Goal: Task Accomplishment & Management: Use online tool/utility

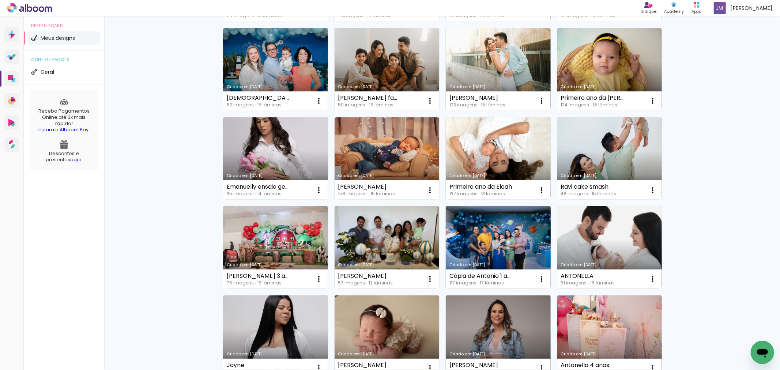
scroll to position [423, 0]
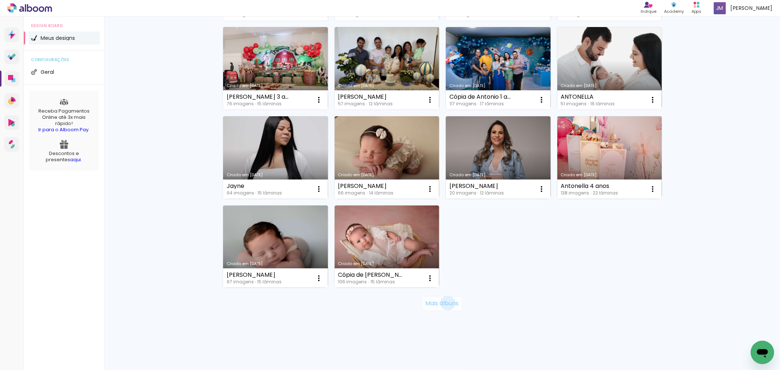
click at [0, 0] on slot "Mais álbuns" at bounding box center [0, 0] width 0 height 0
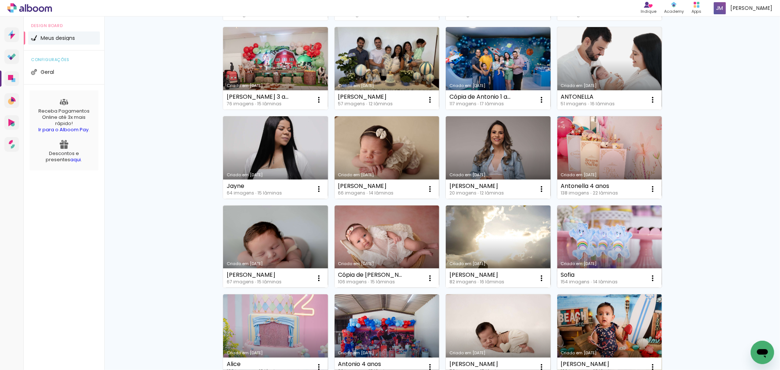
click at [600, 257] on link "Criado em 30/05/25" at bounding box center [609, 246] width 105 height 83
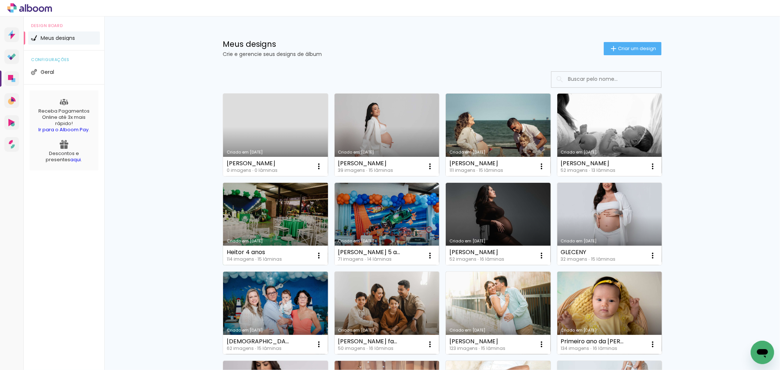
click at [295, 251] on div "Heitor 4 anos 114 imagens ∙ 15 lâminas Abrir Fazer uma cópia Excluir" at bounding box center [275, 255] width 105 height 19
click at [303, 219] on link "Criado em [DATE]" at bounding box center [275, 224] width 105 height 83
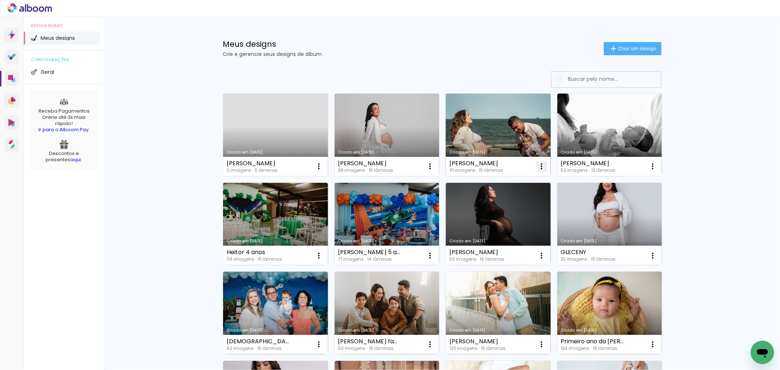
click at [542, 167] on iron-icon at bounding box center [541, 166] width 9 height 9
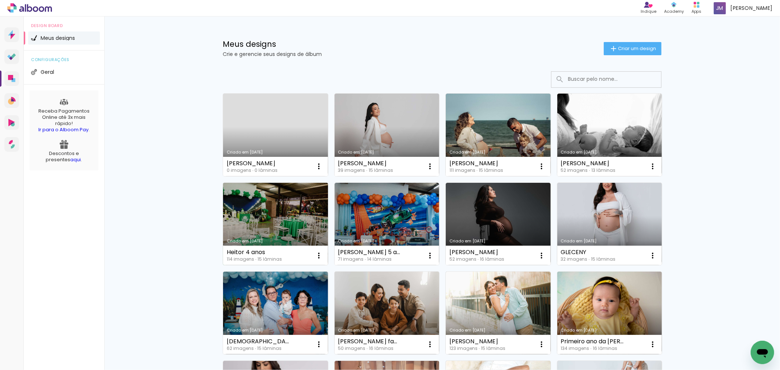
click at [287, 255] on div "Heitor 4 anos 114 imagens ∙ 15 lâminas Abrir Fazer uma cópia Excluir" at bounding box center [275, 255] width 105 height 19
click at [305, 227] on link "Criado em [DATE]" at bounding box center [275, 224] width 105 height 83
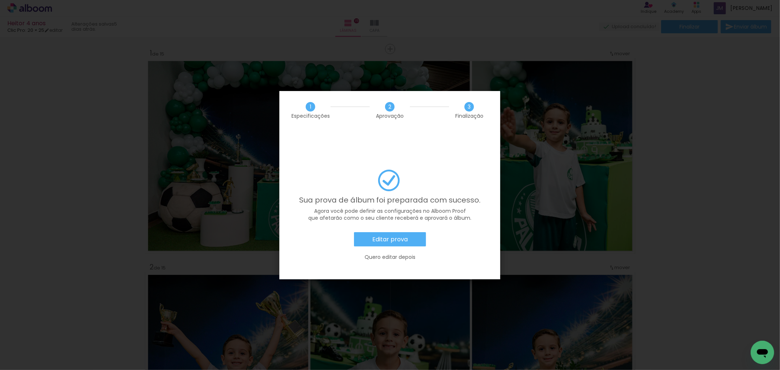
click at [0, 0] on slot "Editar prova" at bounding box center [0, 0] width 0 height 0
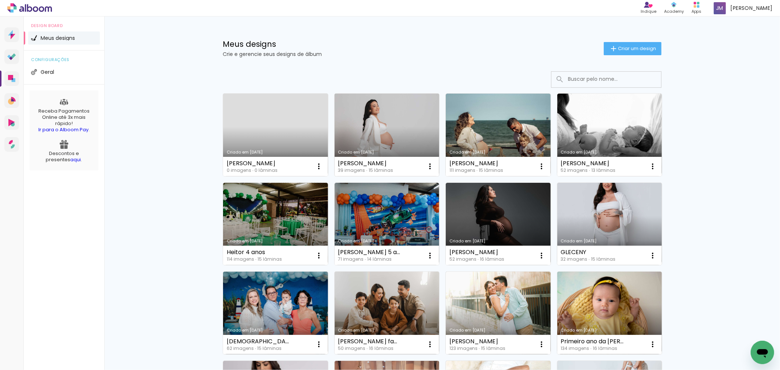
click at [398, 133] on link "Criado em [DATE]" at bounding box center [386, 135] width 105 height 83
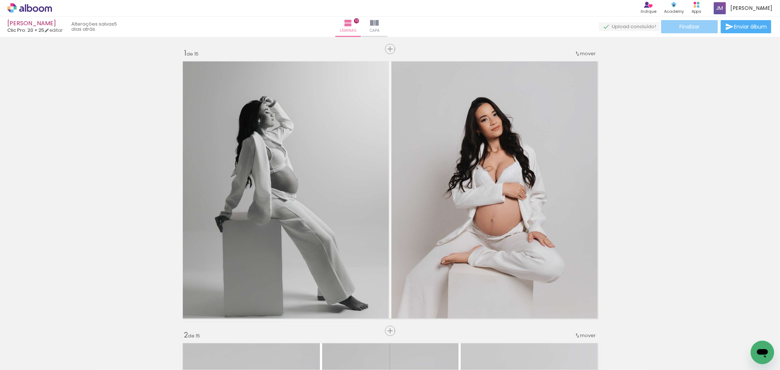
click at [682, 26] on span "Finalizar" at bounding box center [689, 26] width 20 height 5
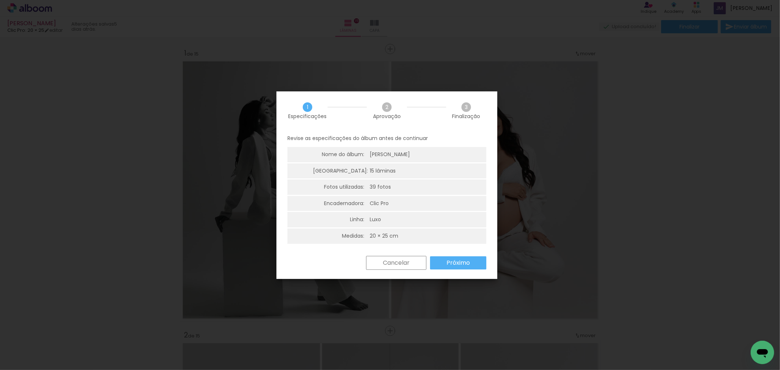
click at [0, 0] on slot "Próximo" at bounding box center [0, 0] width 0 height 0
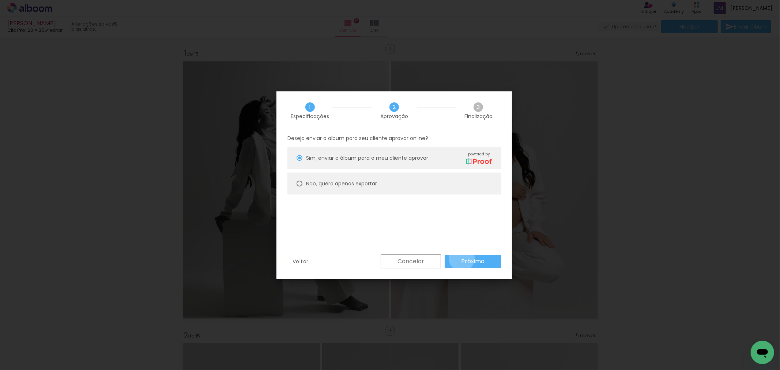
click at [0, 0] on slot "Próximo" at bounding box center [0, 0] width 0 height 0
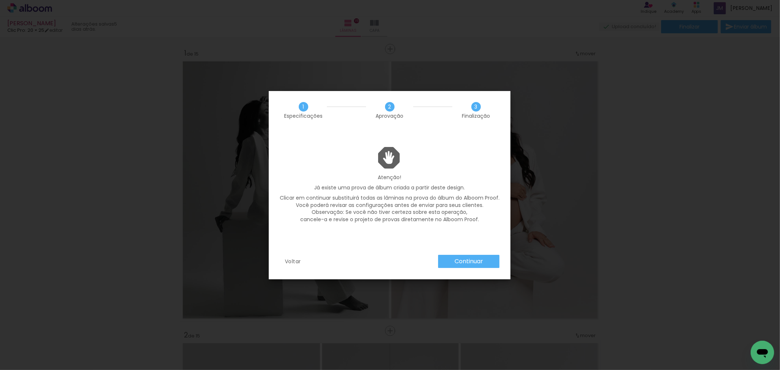
click at [0, 0] on slot "Continuar" at bounding box center [0, 0] width 0 height 0
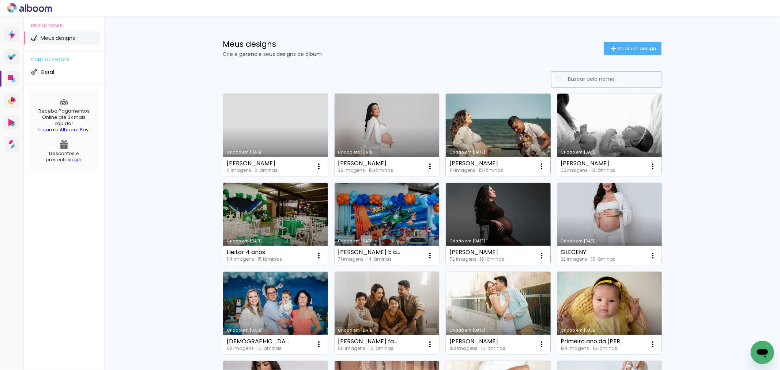
click at [493, 140] on link "Criado em [DATE]" at bounding box center [498, 135] width 105 height 83
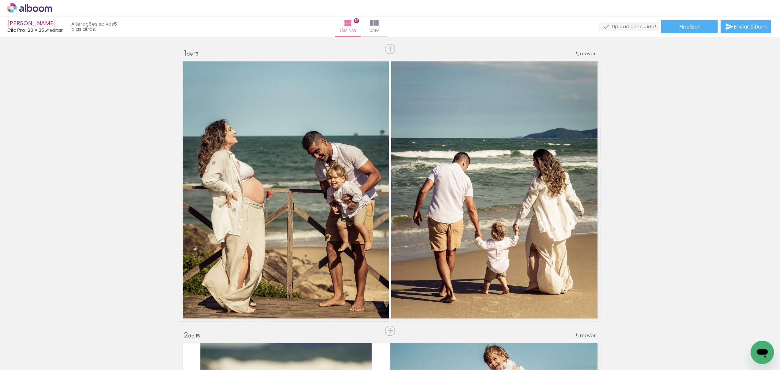
click at [685, 29] on span "Finalizar" at bounding box center [689, 26] width 20 height 5
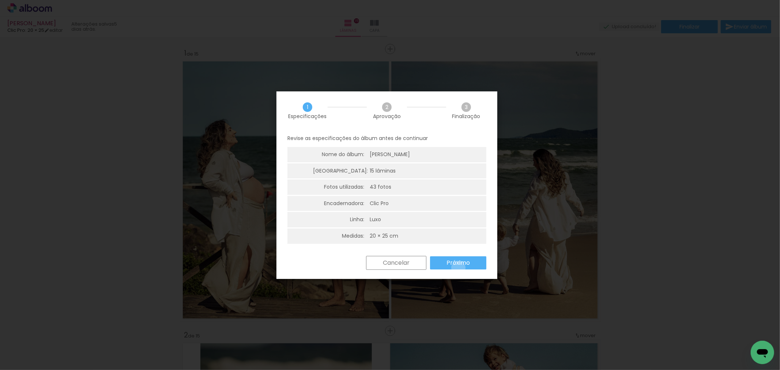
click at [458, 268] on paper-button "Próximo" at bounding box center [458, 262] width 56 height 13
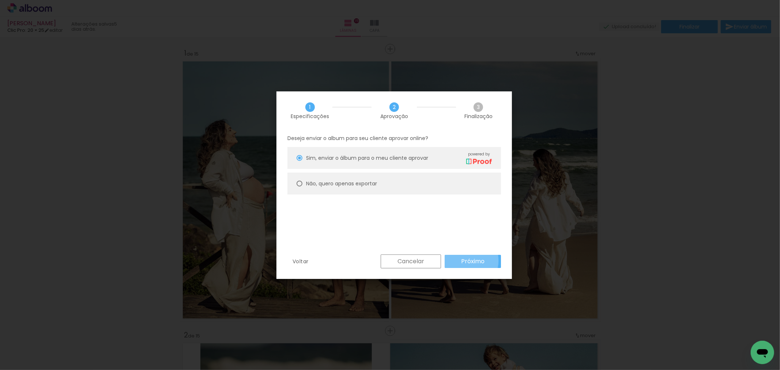
click at [0, 0] on slot "Próximo" at bounding box center [0, 0] width 0 height 0
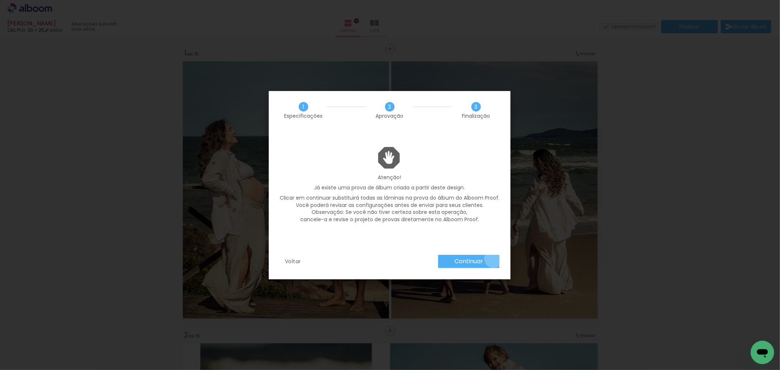
click at [493, 258] on paper-button "Continuar" at bounding box center [468, 261] width 61 height 13
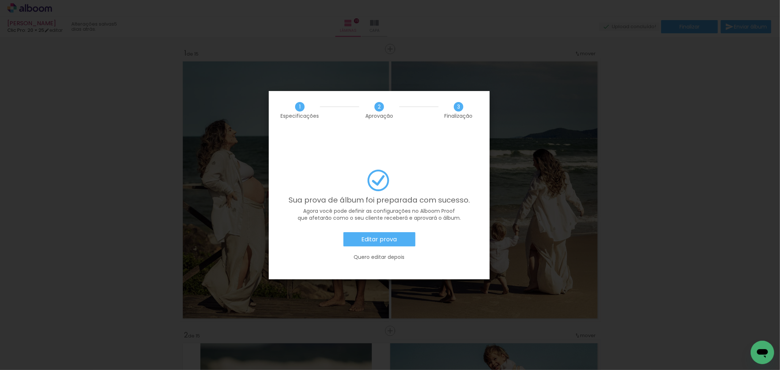
click at [399, 232] on paper-button "Editar prova" at bounding box center [379, 239] width 72 height 15
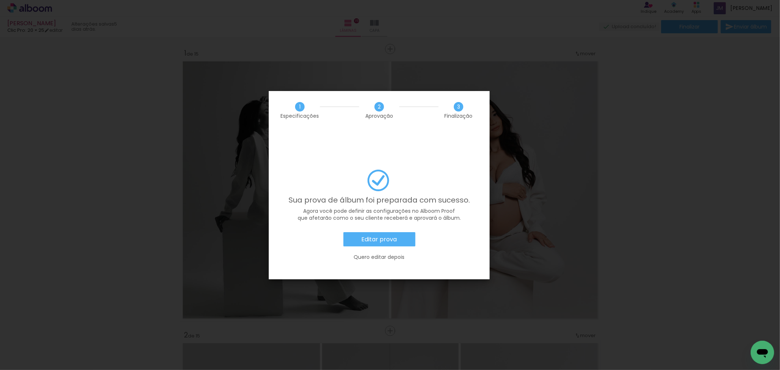
click at [0, 0] on slot "Editar prova" at bounding box center [0, 0] width 0 height 0
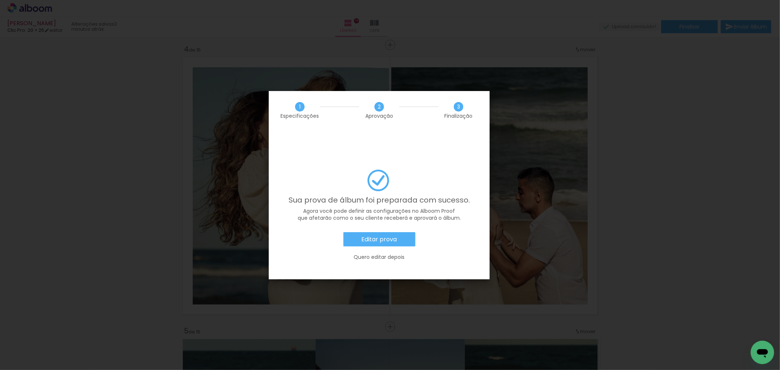
scroll to position [0, 1003]
click at [408, 232] on paper-button "Editar prova" at bounding box center [379, 239] width 72 height 15
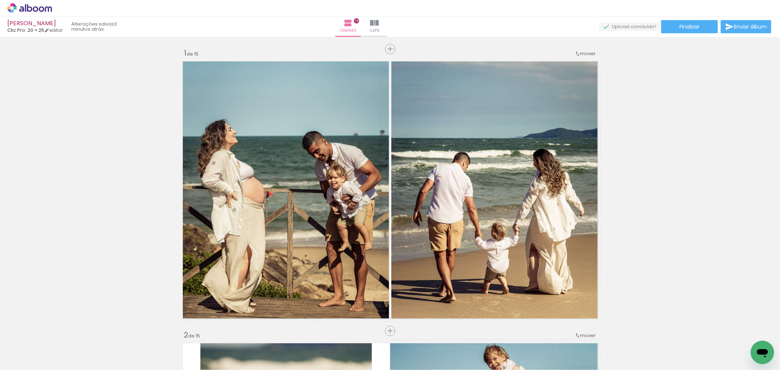
scroll to position [0, 1003]
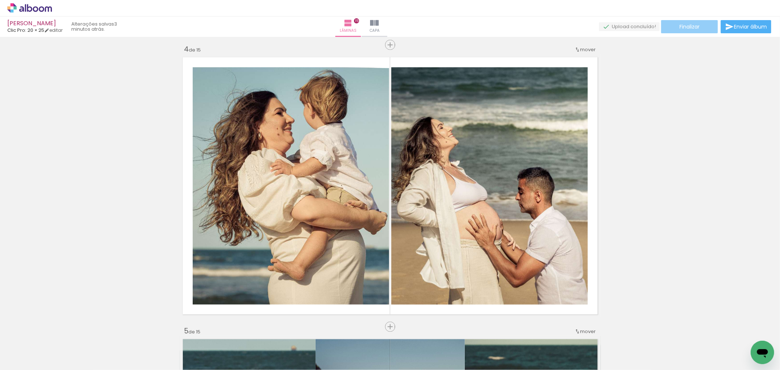
click at [670, 26] on paper-button "Finalizar" at bounding box center [689, 26] width 57 height 13
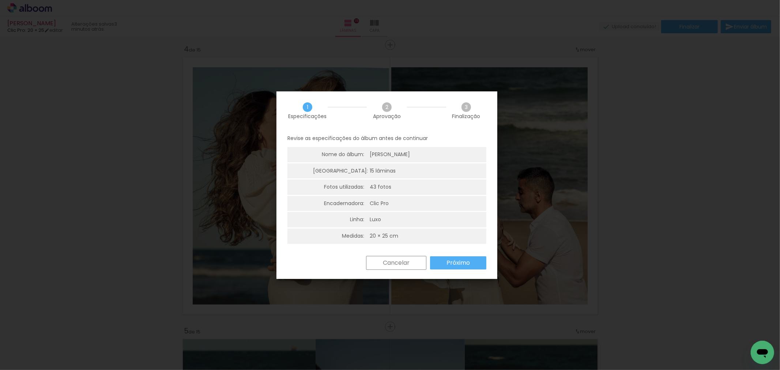
click at [0, 0] on slot "Próximo" at bounding box center [0, 0] width 0 height 0
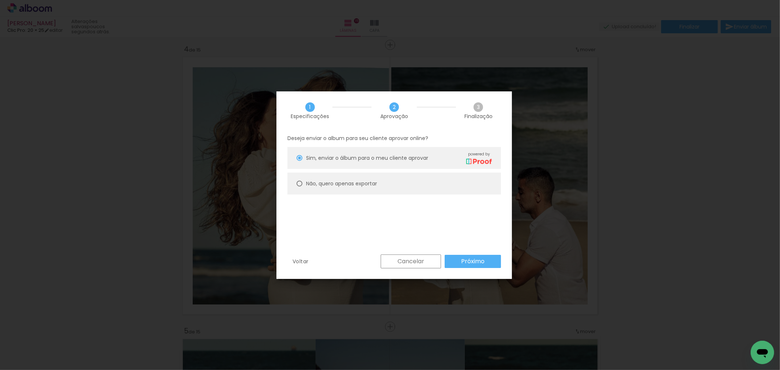
click at [652, 222] on iron-overlay-backdrop at bounding box center [390, 185] width 780 height 370
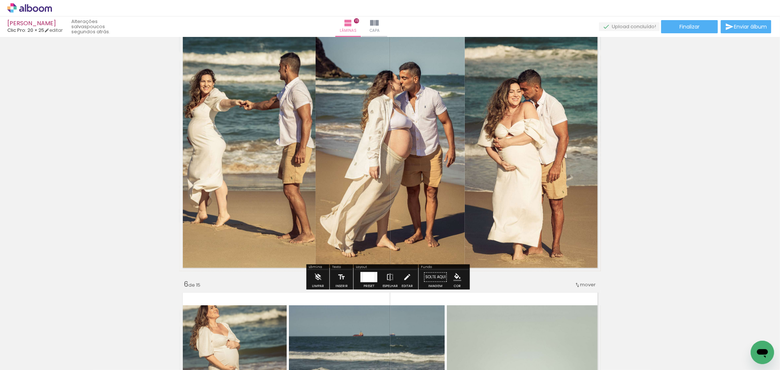
scroll to position [1137, 0]
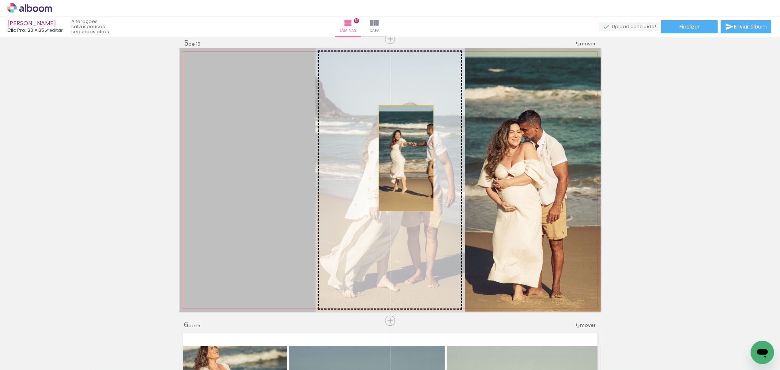
drag, startPoint x: 261, startPoint y: 155, endPoint x: 403, endPoint y: 158, distance: 141.5
click at [0, 0] on slot at bounding box center [0, 0] width 0 height 0
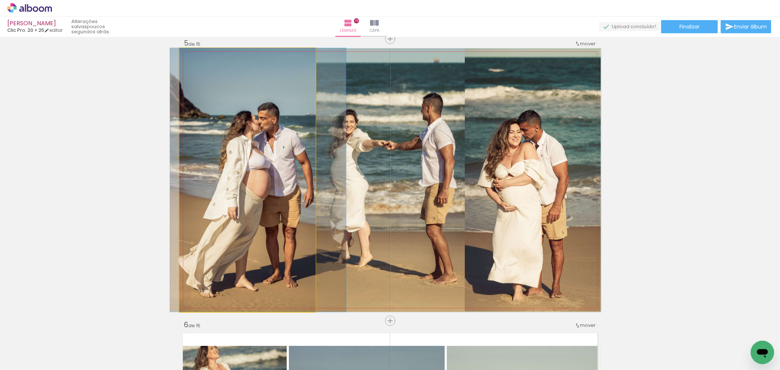
drag, startPoint x: 272, startPoint y: 157, endPoint x: 282, endPoint y: 156, distance: 10.6
click at [282, 156] on quentale-photo at bounding box center [247, 180] width 136 height 264
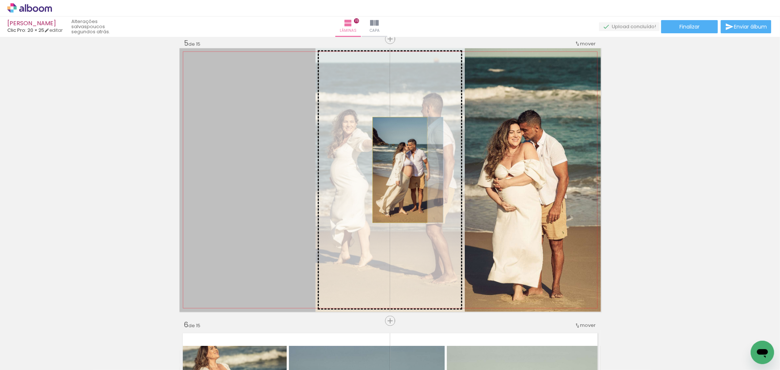
drag, startPoint x: 282, startPoint y: 156, endPoint x: 397, endPoint y: 170, distance: 115.2
click at [0, 0] on slot at bounding box center [0, 0] width 0 height 0
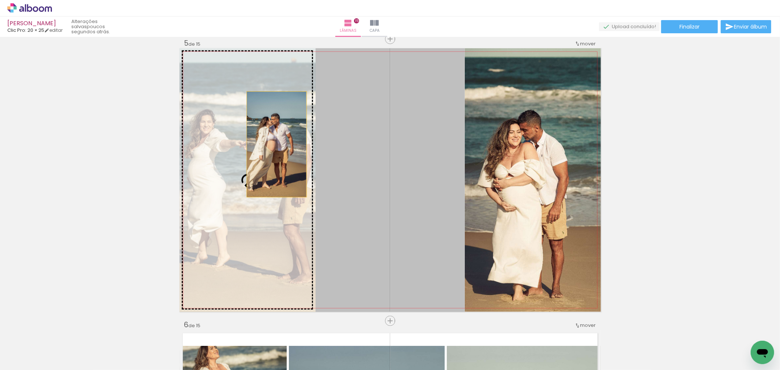
drag, startPoint x: 397, startPoint y: 170, endPoint x: 273, endPoint y: 144, distance: 125.9
click at [0, 0] on slot at bounding box center [0, 0] width 0 height 0
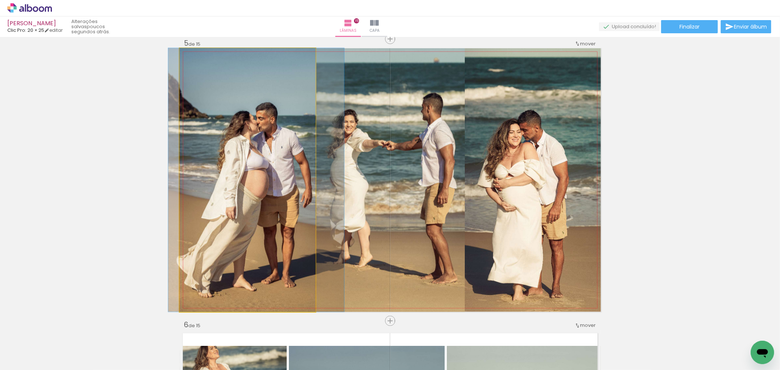
drag, startPoint x: 273, startPoint y: 144, endPoint x: 282, endPoint y: 145, distance: 8.8
click at [227, 258] on quentale-photo at bounding box center [247, 180] width 136 height 264
click at [184, 265] on quentale-photo at bounding box center [247, 180] width 136 height 264
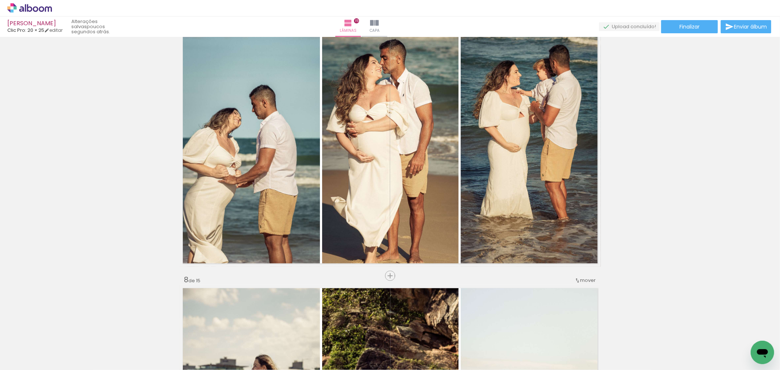
scroll to position [1705, 0]
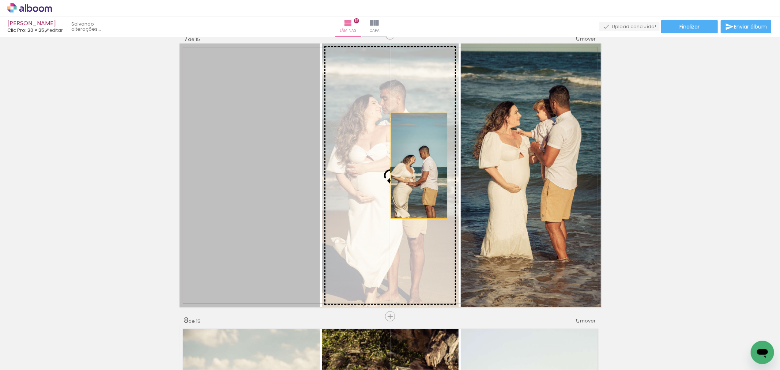
drag, startPoint x: 307, startPoint y: 191, endPoint x: 416, endPoint y: 165, distance: 111.3
click at [0, 0] on slot at bounding box center [0, 0] width 0 height 0
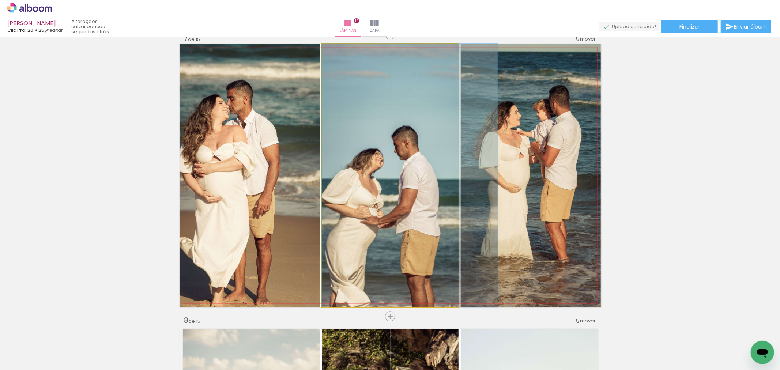
drag, startPoint x: 405, startPoint y: 167, endPoint x: 443, endPoint y: 164, distance: 38.9
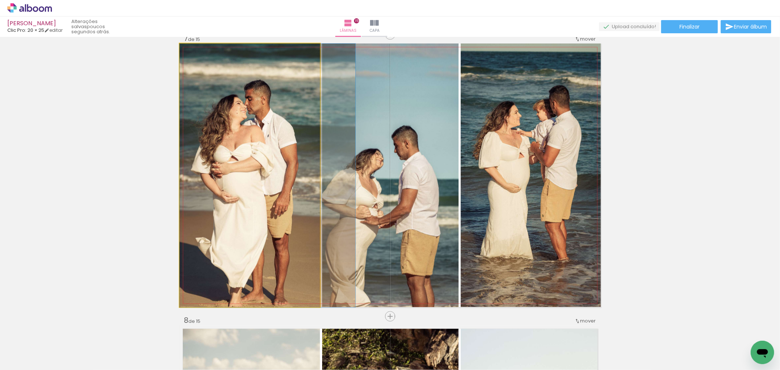
drag, startPoint x: 224, startPoint y: 162, endPoint x: 300, endPoint y: 167, distance: 76.2
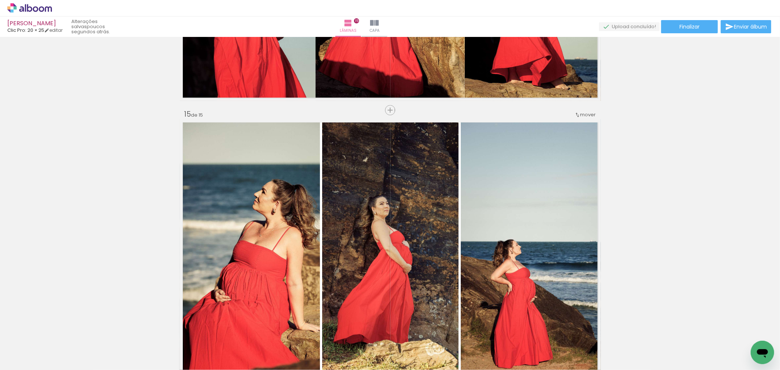
scroll to position [3844, 0]
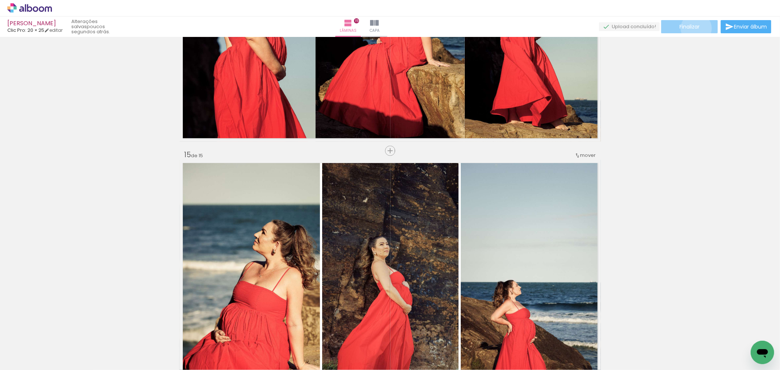
click at [693, 28] on span "Finalizar" at bounding box center [689, 26] width 20 height 5
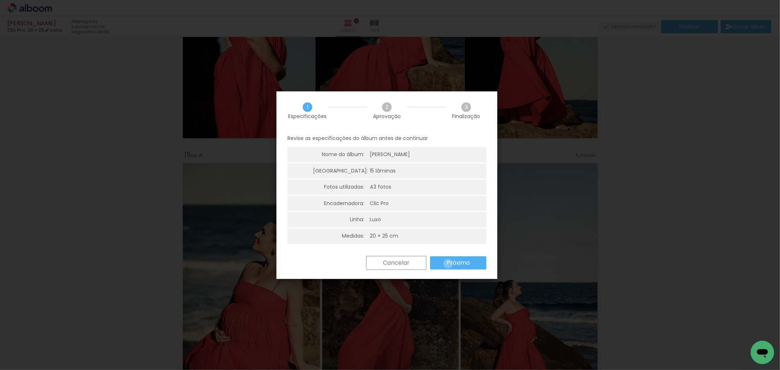
click at [0, 0] on slot "Próximo" at bounding box center [0, 0] width 0 height 0
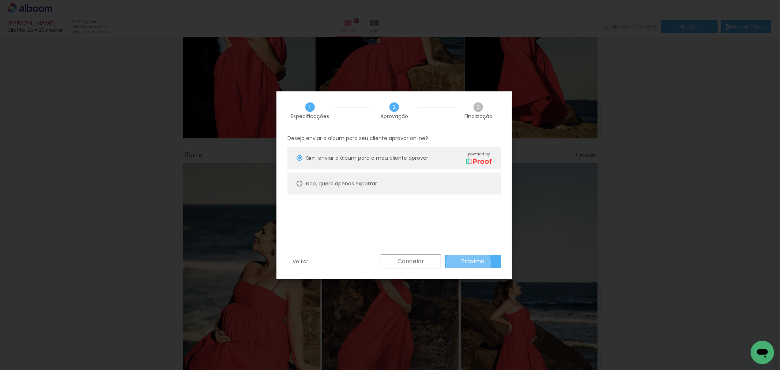
click at [0, 0] on slot "Próximo" at bounding box center [0, 0] width 0 height 0
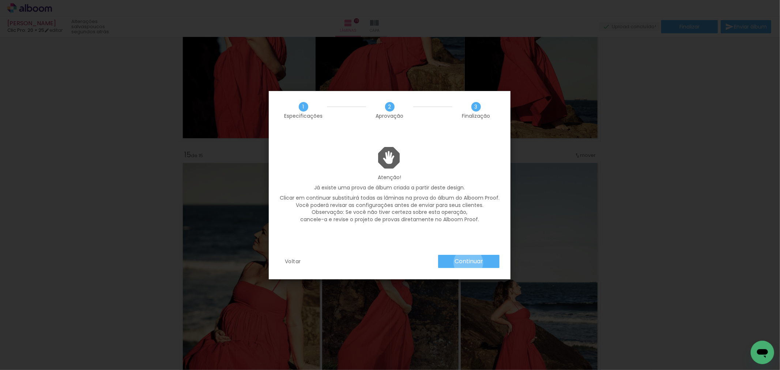
click at [0, 0] on slot "Continuar" at bounding box center [0, 0] width 0 height 0
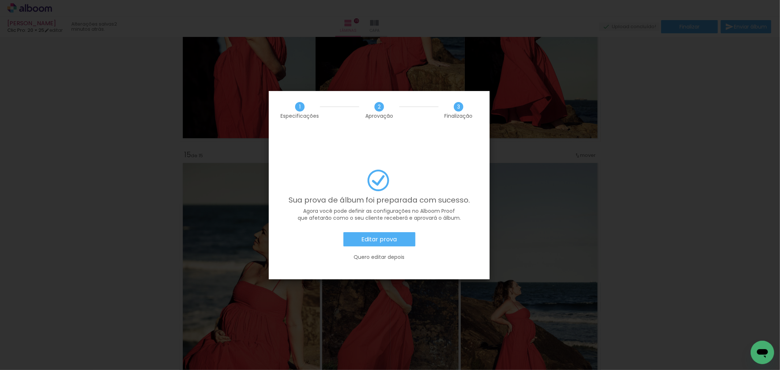
click at [0, 0] on slot "Editar prova" at bounding box center [0, 0] width 0 height 0
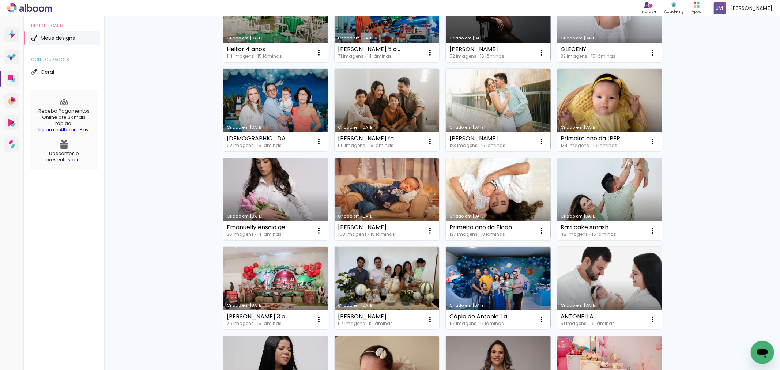
scroll to position [423, 0]
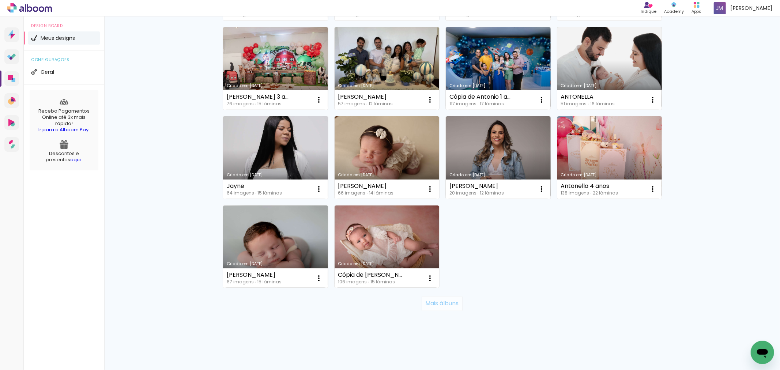
click at [450, 308] on paper-button "Mais álbuns" at bounding box center [441, 303] width 41 height 15
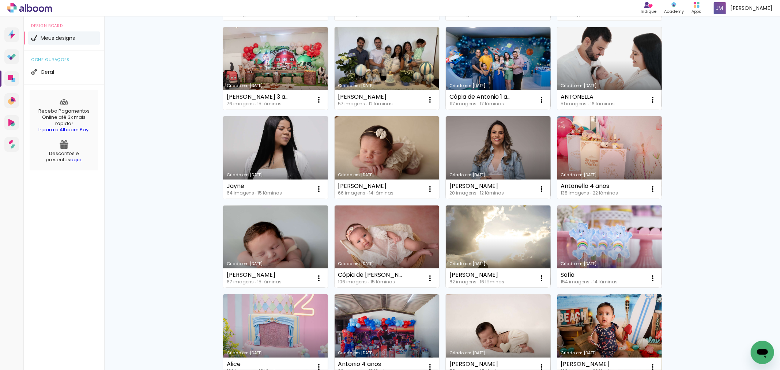
click at [582, 251] on link "Criado em [DATE]" at bounding box center [609, 246] width 105 height 83
